Goal: Task Accomplishment & Management: Manage account settings

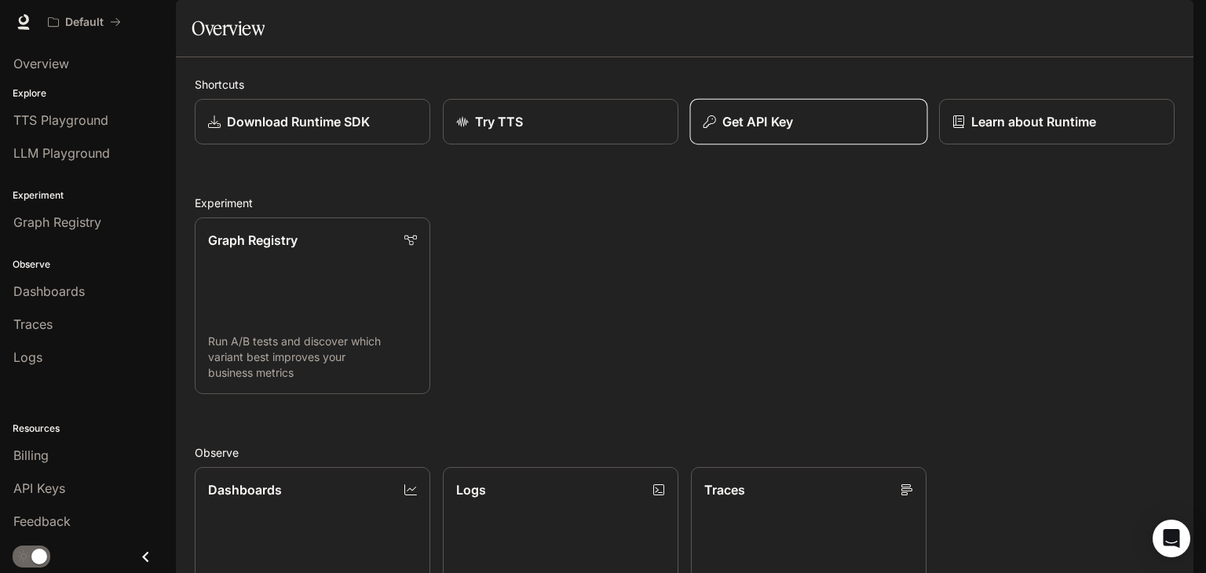
click at [776, 131] on p "Get API Key" at bounding box center [757, 121] width 71 height 19
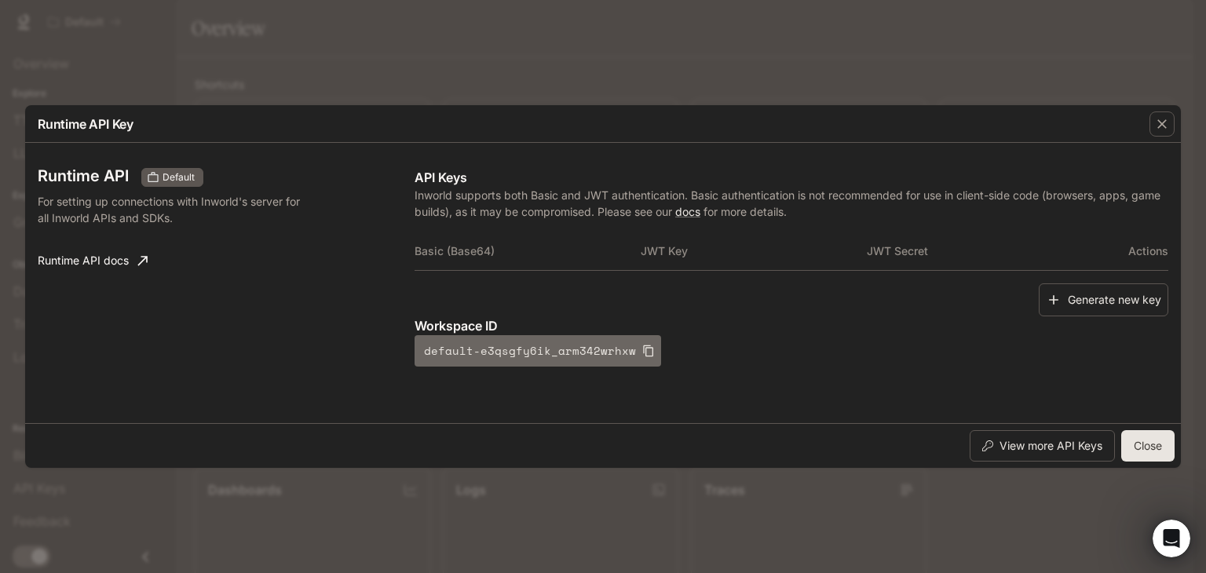
click at [632, 343] on button "default-e3qsgfy6ik_arm342wrhxw" at bounding box center [538, 350] width 247 height 31
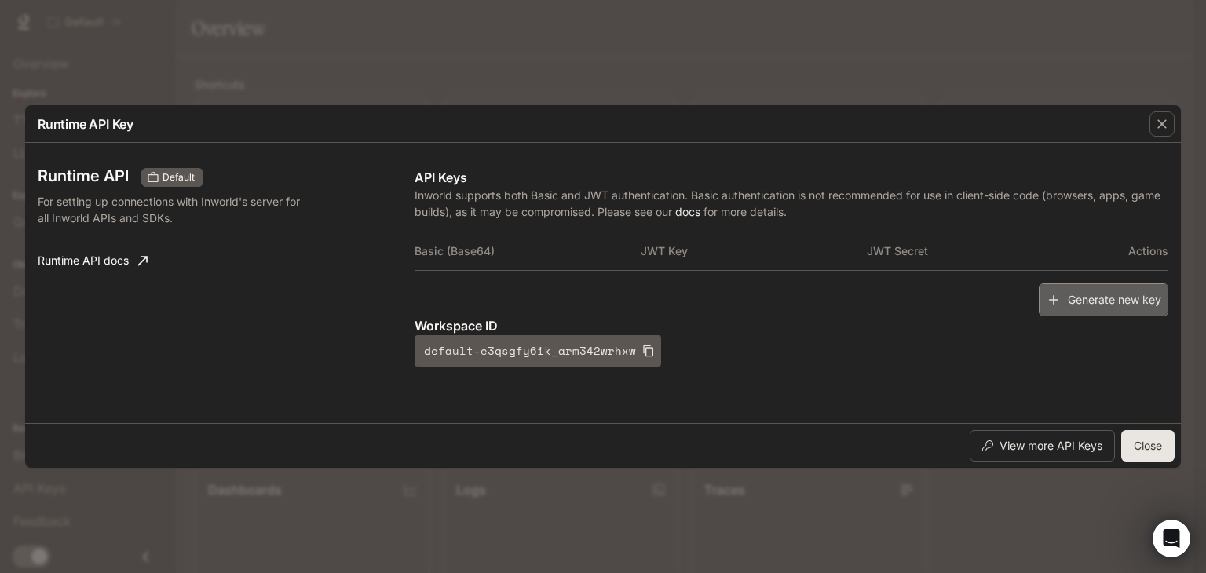
click at [1102, 298] on button "Generate new key" at bounding box center [1104, 300] width 130 height 34
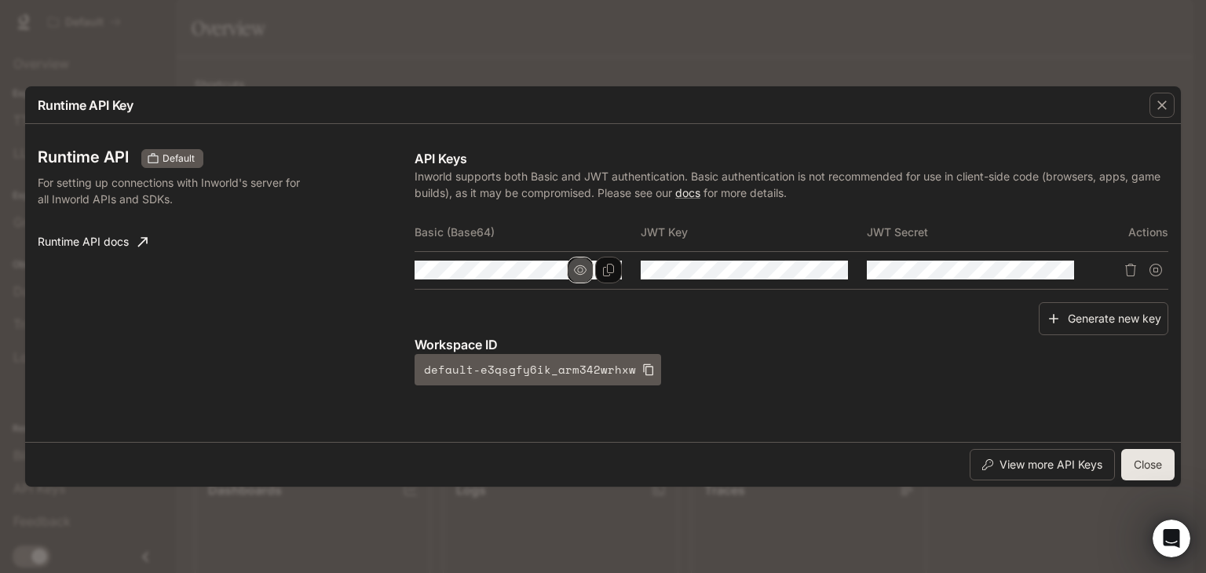
click at [577, 273] on icon "button" at bounding box center [580, 269] width 13 height 9
click at [608, 270] on icon "Copy Basic (Base64)" at bounding box center [608, 270] width 13 height 13
click at [1156, 104] on icon "button" at bounding box center [1162, 105] width 16 height 16
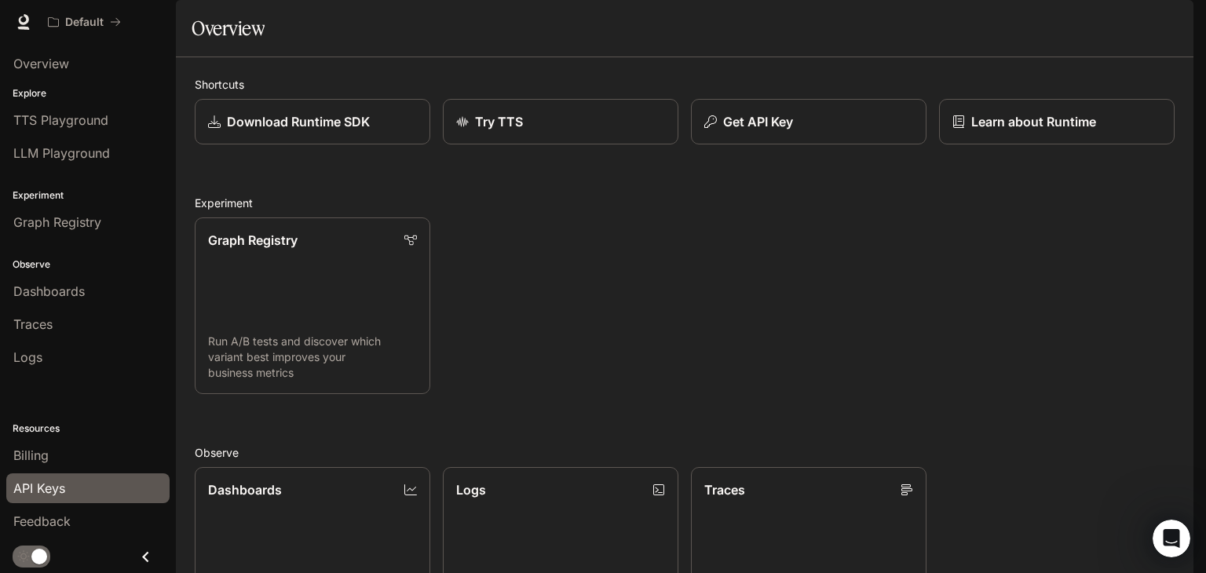
click at [97, 490] on div "API Keys" at bounding box center [87, 488] width 149 height 19
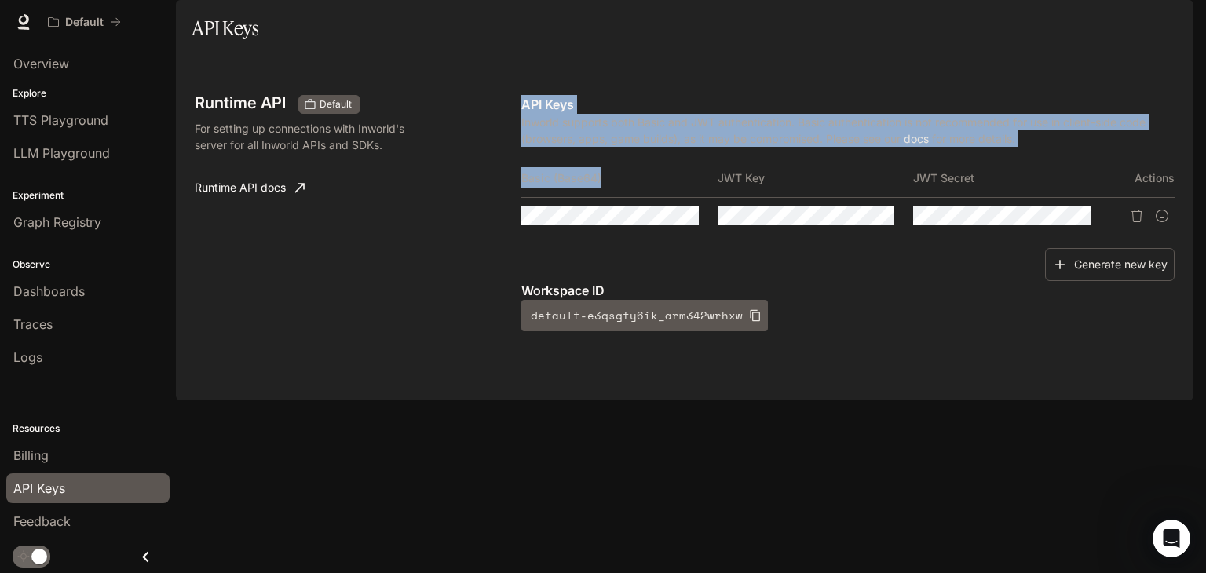
drag, startPoint x: 516, startPoint y: 217, endPoint x: 694, endPoint y: 214, distance: 178.2
click at [694, 214] on div "Runtime API Default For setting up connections with Inworld's server for all In…" at bounding box center [685, 228] width 980 height 305
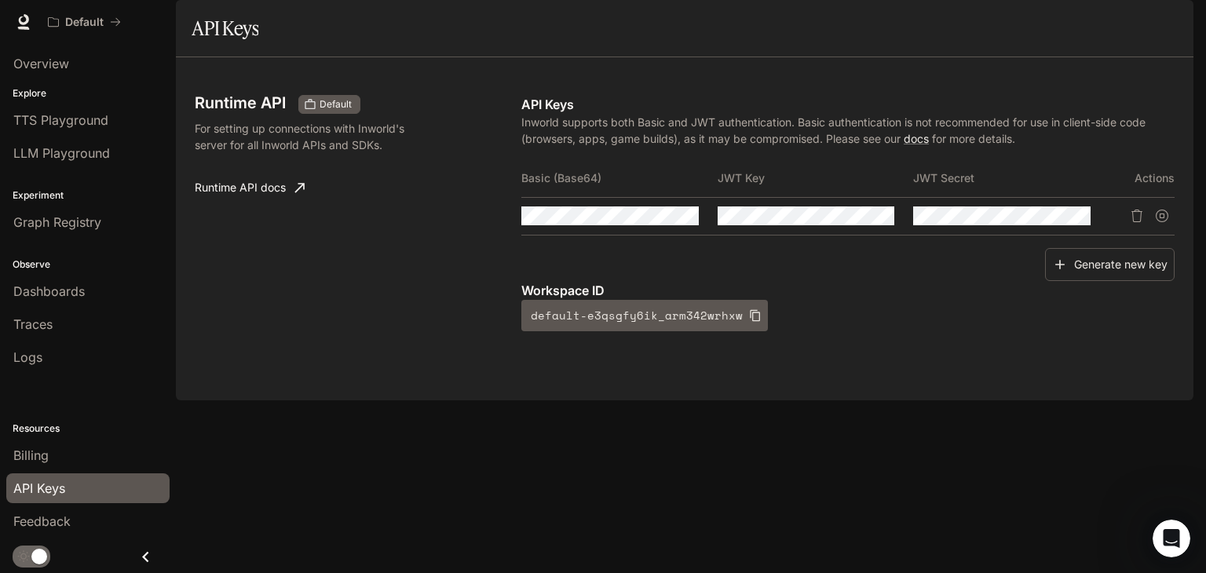
click at [429, 299] on div "Runtime API Default For setting up connections with Inworld's server for all In…" at bounding box center [358, 213] width 327 height 236
click at [681, 222] on icon "Copy Basic (Base64)" at bounding box center [685, 216] width 13 height 13
click at [657, 222] on icon "button" at bounding box center [657, 216] width 13 height 13
click at [848, 222] on icon "button" at bounding box center [852, 216] width 13 height 13
click at [1039, 229] on button "button" at bounding box center [1049, 216] width 27 height 27
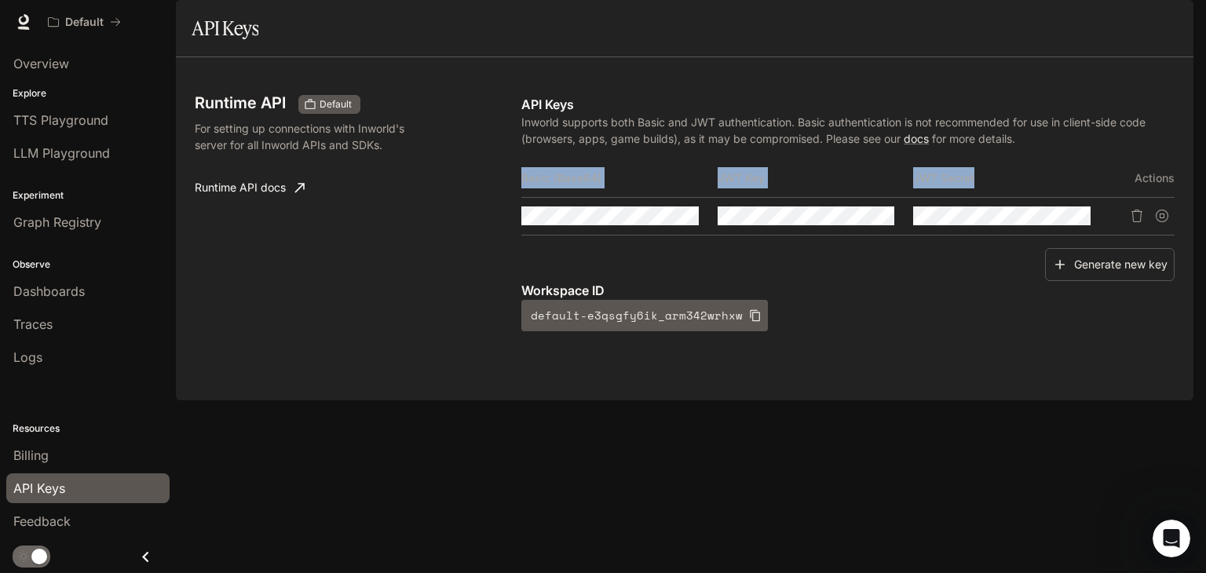
drag, startPoint x: 979, startPoint y: 217, endPoint x: 521, endPoint y: 216, distance: 457.7
click at [521, 197] on tr "Basic (Base64) JWT Key JWT Secret Actions" at bounding box center [847, 178] width 653 height 38
copy tr "Basic (Base64) JWT Key JWT Secret"
click at [876, 331] on div "Workspace ID default-e3qsgfy6ik_arm342wrhxw" at bounding box center [847, 306] width 653 height 50
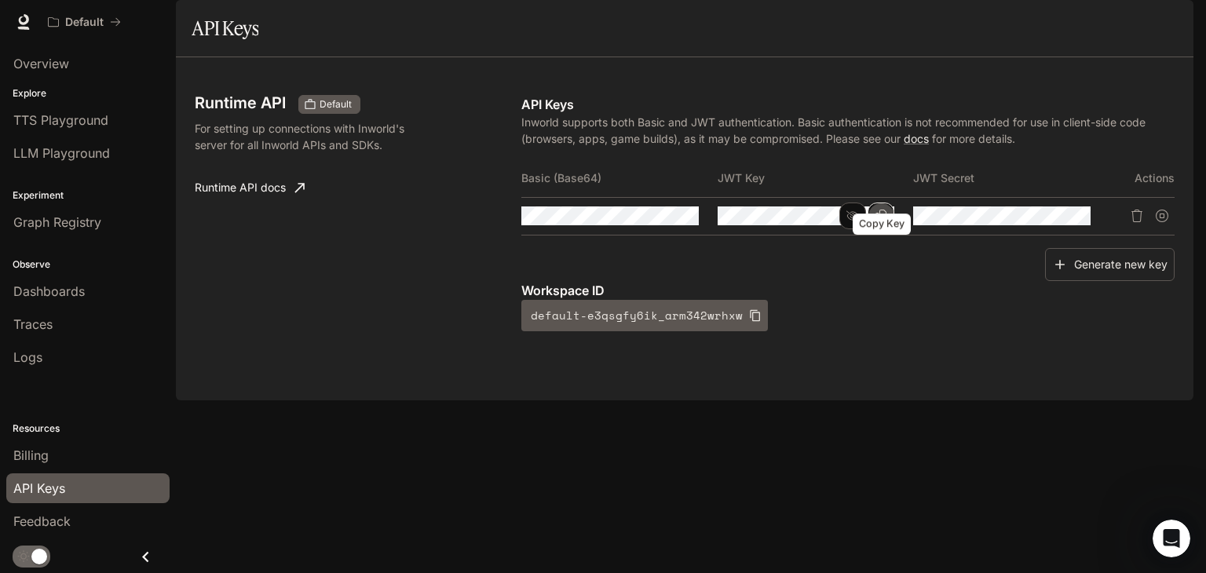
click at [878, 222] on icon "Copy Key" at bounding box center [881, 216] width 13 height 13
click at [1082, 222] on icon "Copy Secret" at bounding box center [1077, 216] width 13 height 13
